Goal: Find specific page/section: Find specific page/section

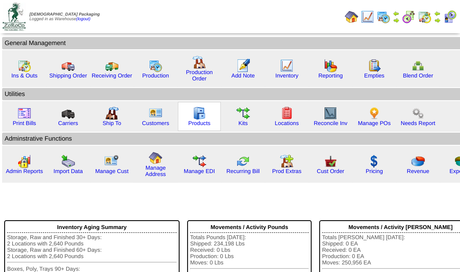
click at [205, 114] on div "Products" at bounding box center [199, 116] width 43 height 29
click at [205, 116] on div "Products" at bounding box center [199, 116] width 43 height 29
click at [193, 124] on link "Products" at bounding box center [199, 123] width 22 height 6
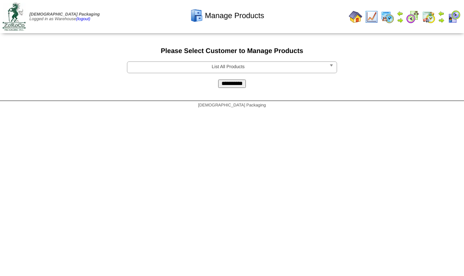
click at [243, 64] on span "List All Products" at bounding box center [228, 67] width 195 height 10
click at [241, 71] on span "List All Products" at bounding box center [228, 67] width 195 height 10
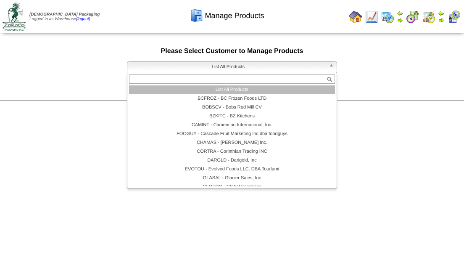
click at [263, 67] on span "List All Products" at bounding box center [228, 67] width 195 height 10
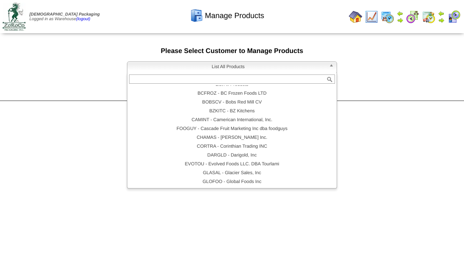
scroll to position [76, 0]
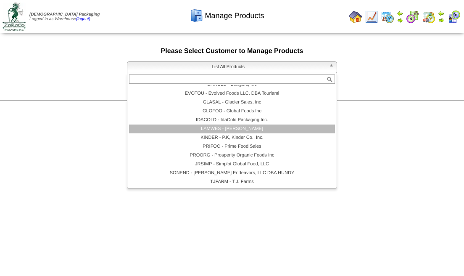
click at [230, 130] on li "LAMWES - Lamb-Weston" at bounding box center [232, 128] width 206 height 9
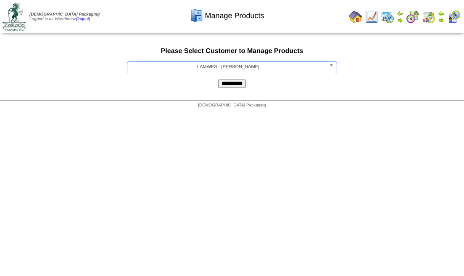
click at [236, 86] on input "**********" at bounding box center [232, 83] width 28 height 8
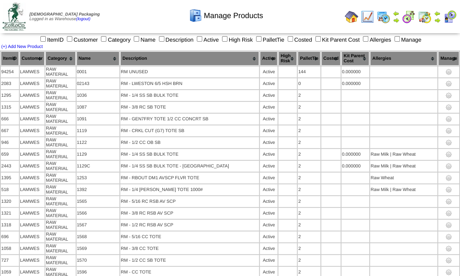
scroll to position [5371, 0]
